Goal: Task Accomplishment & Management: Use online tool/utility

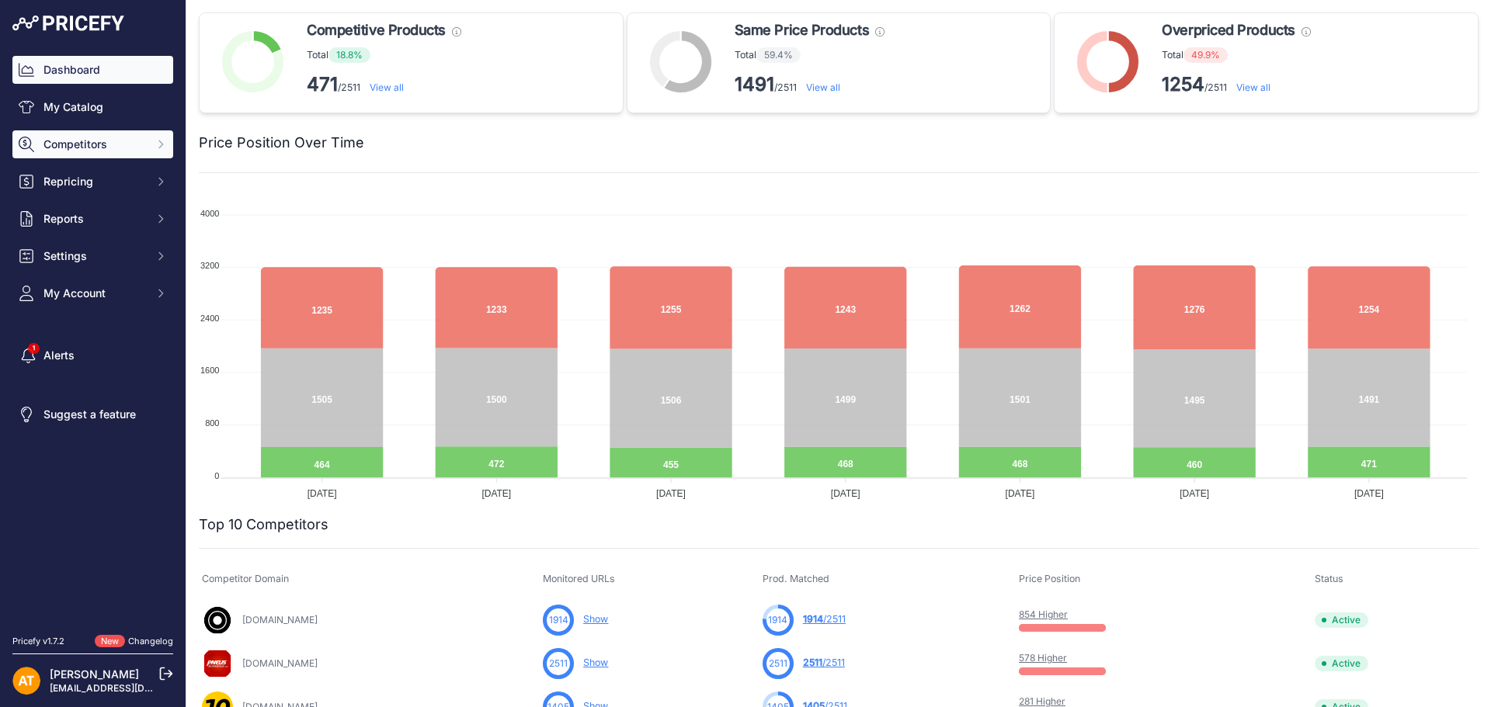
click at [96, 136] on button "Competitors" at bounding box center [92, 144] width 161 height 28
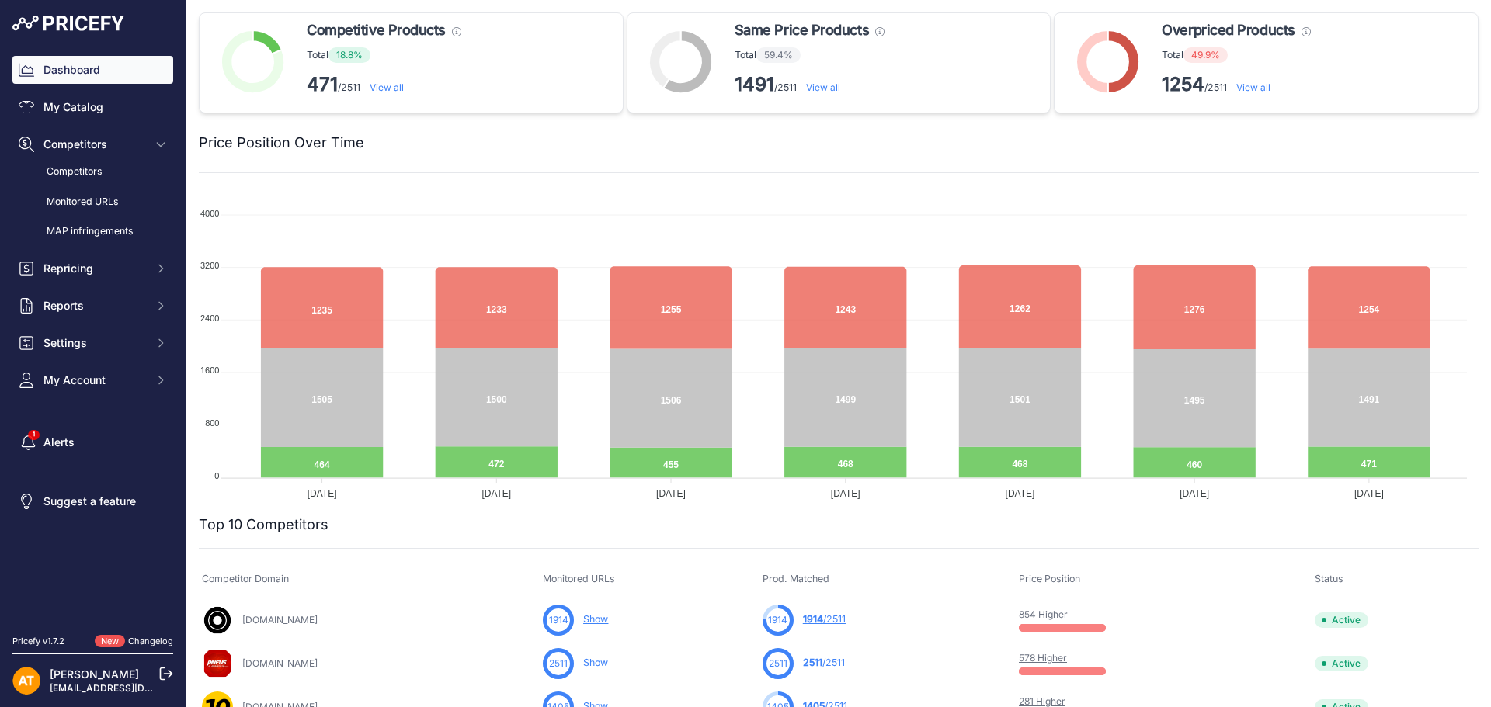
click at [114, 198] on link "Monitored URLs" at bounding box center [92, 202] width 161 height 27
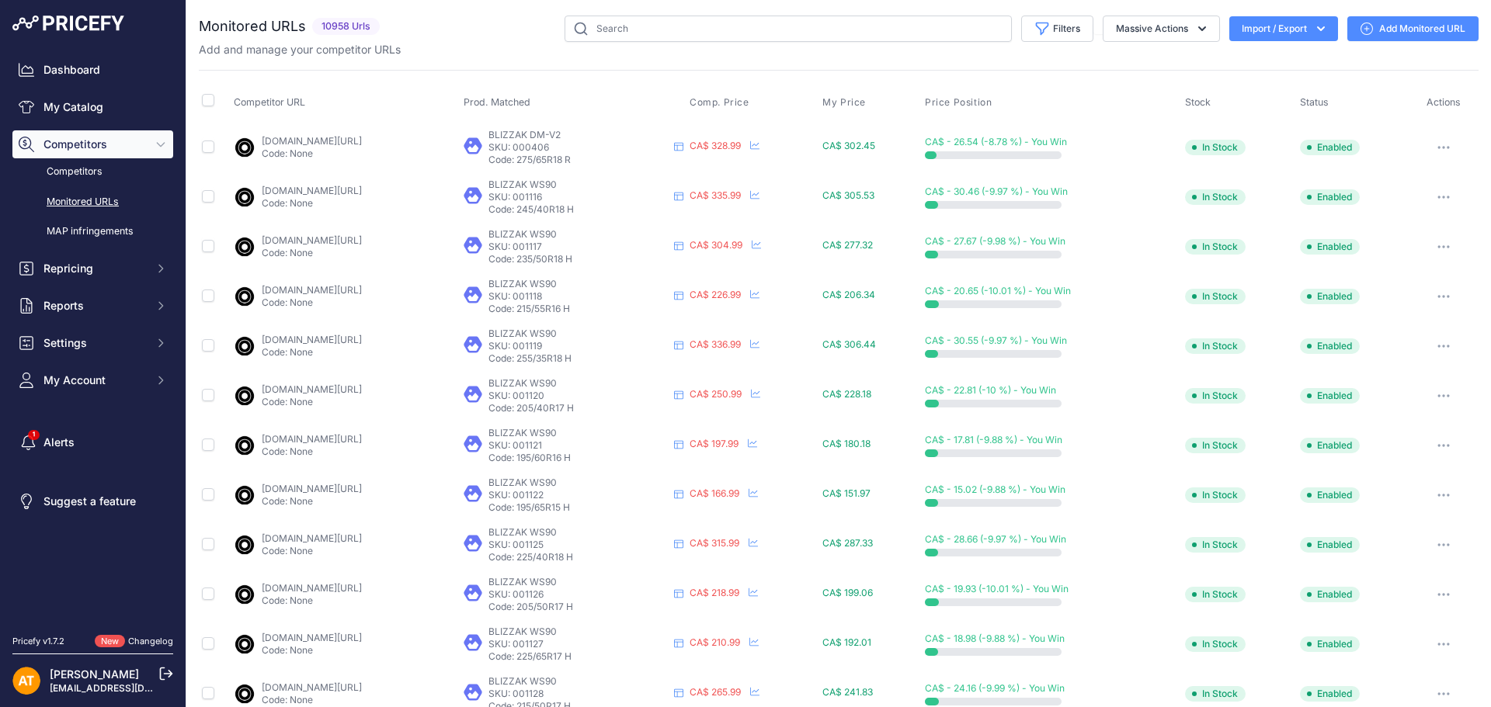
drag, startPoint x: 1298, startPoint y: 36, endPoint x: 1297, endPoint y: 50, distance: 14.1
click at [1298, 36] on button "Import / Export" at bounding box center [1283, 28] width 109 height 25
click at [1284, 85] on div "Export" at bounding box center [1282, 89] width 124 height 28
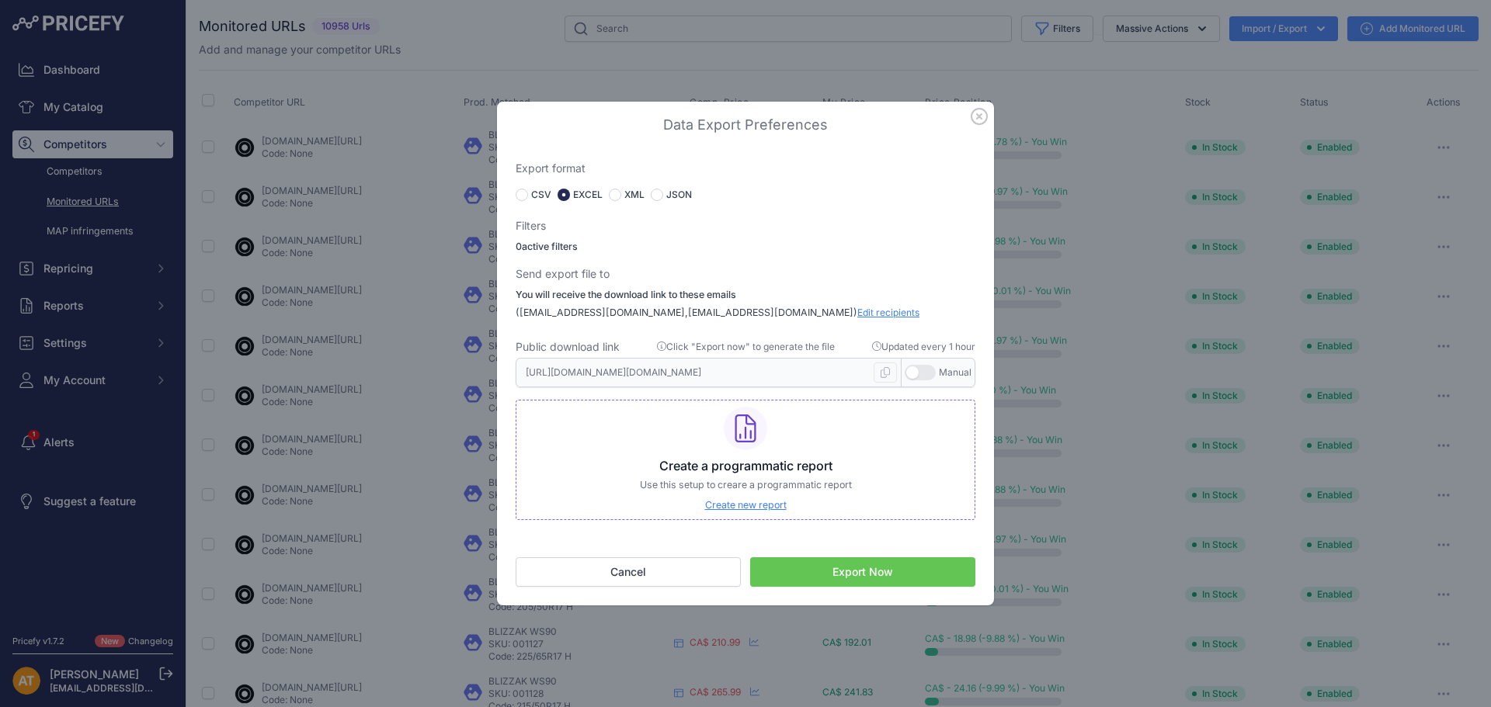
click at [852, 576] on button "Export Now" at bounding box center [862, 573] width 225 height 30
